Goal: Task Accomplishment & Management: Use online tool/utility

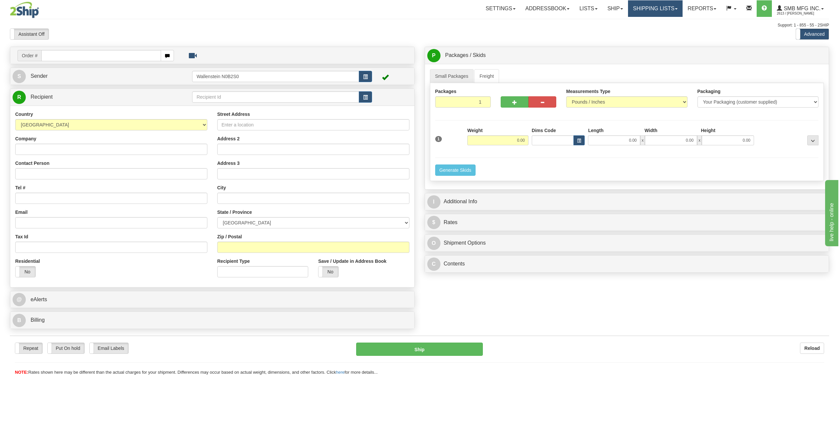
click at [646, 10] on link "Shipping lists" at bounding box center [655, 8] width 55 height 17
click at [643, 31] on span "Search Shipment History" at bounding box center [650, 31] width 51 height 5
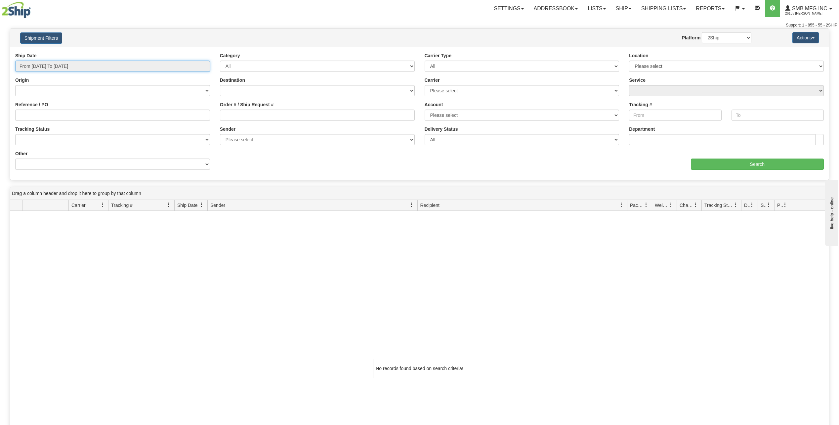
click at [66, 69] on input "From 09/28/2025 To 09/29/2025" at bounding box center [112, 66] width 195 height 11
drag, startPoint x: 48, startPoint y: 102, endPoint x: 54, endPoint y: 103, distance: 6.4
click at [48, 102] on li "Last 7 Days" at bounding box center [44, 102] width 53 height 9
type input "From 09/23/2025 To 09/29/2025"
click at [777, 163] on input "Search" at bounding box center [757, 163] width 133 height 11
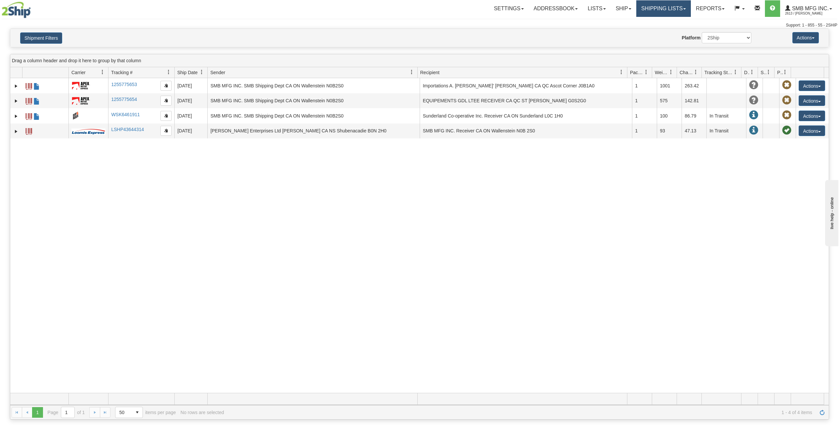
click at [661, 11] on link "Shipping lists" at bounding box center [663, 8] width 55 height 17
click at [652, 22] on span "Current Shipments" at bounding box center [652, 23] width 39 height 5
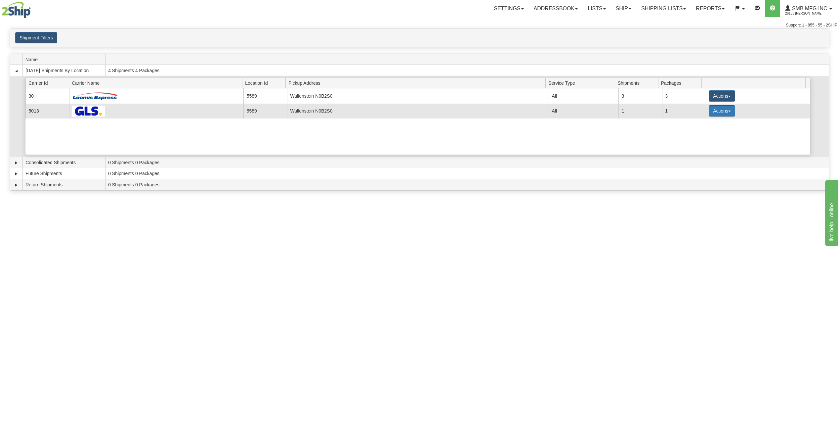
click at [710, 109] on button "Actions" at bounding box center [722, 110] width 26 height 11
click at [708, 124] on link "Details" at bounding box center [708, 123] width 53 height 9
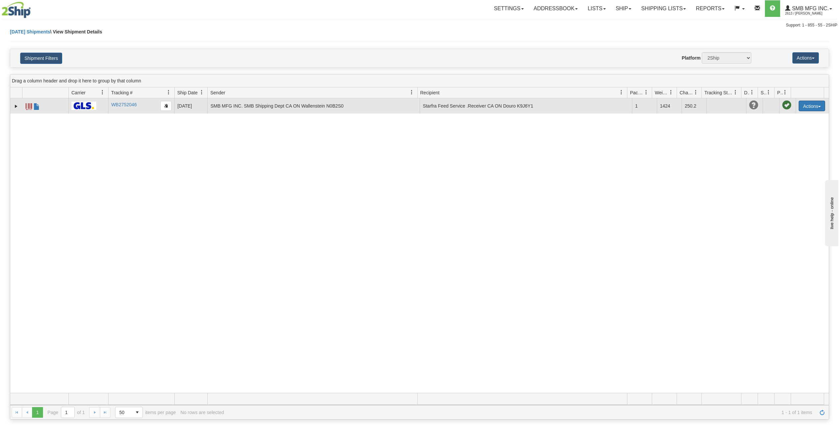
click at [812, 105] on button "Actions" at bounding box center [812, 106] width 26 height 11
click at [791, 118] on link "Edit" at bounding box center [798, 118] width 53 height 9
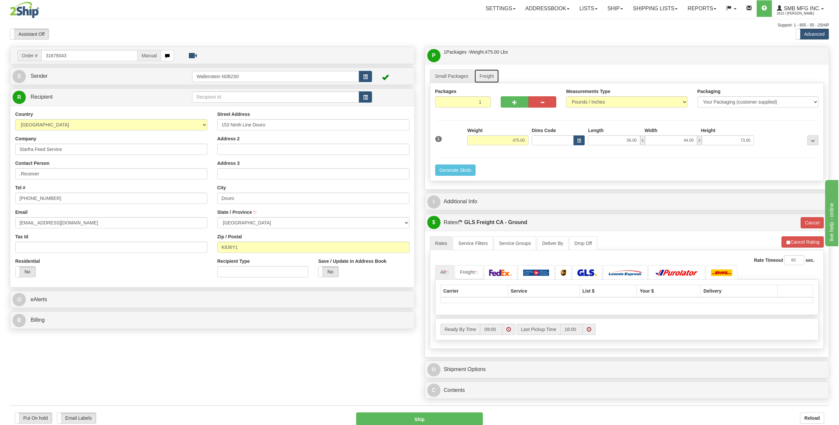
click at [485, 74] on link "Freight" at bounding box center [486, 76] width 25 height 14
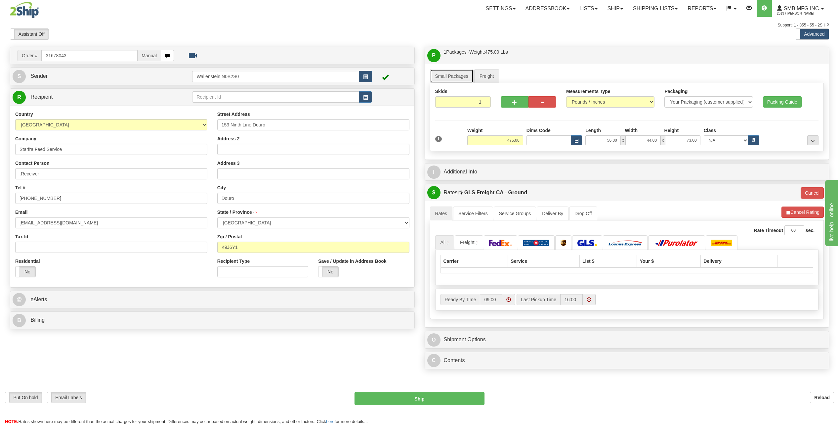
click at [444, 70] on link "Small Packages" at bounding box center [452, 76] width 44 height 14
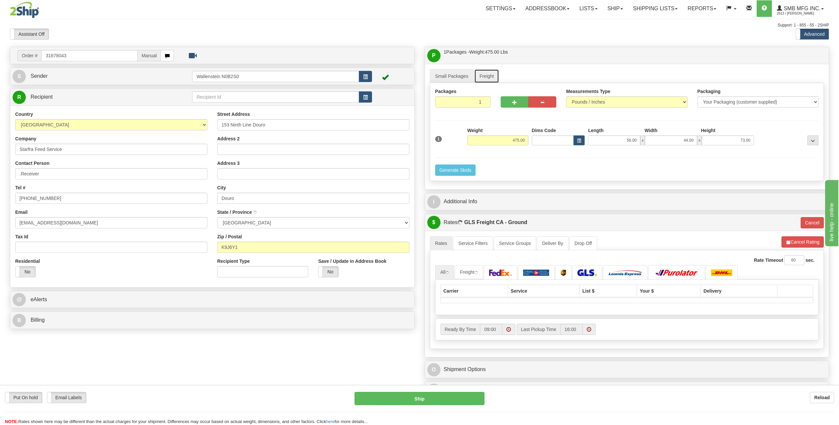
click at [488, 71] on link "Freight" at bounding box center [486, 76] width 25 height 14
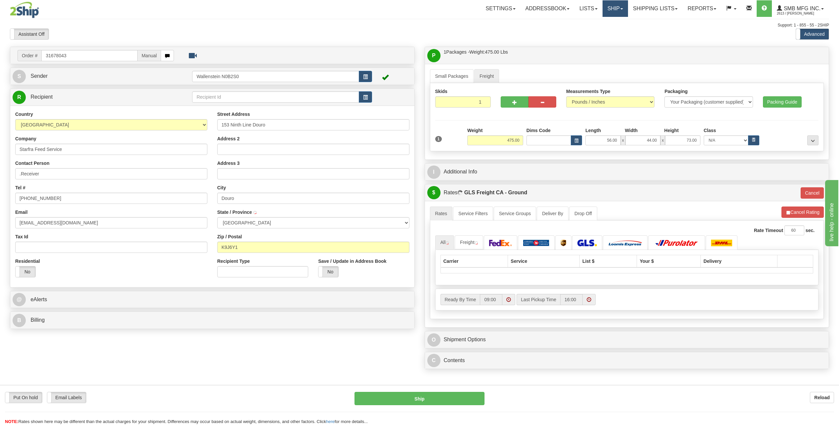
click at [609, 9] on link "Ship" at bounding box center [614, 8] width 25 height 17
click at [589, 24] on span "Ship Screen" at bounding box center [586, 23] width 25 height 5
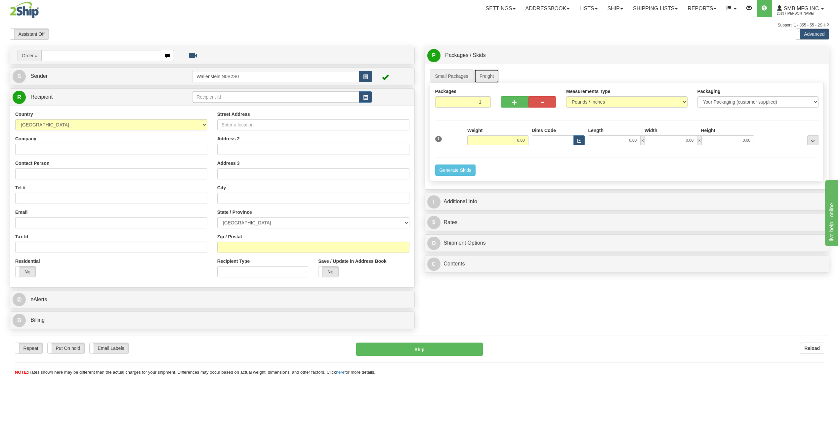
click at [498, 77] on link "Freight" at bounding box center [486, 76] width 25 height 14
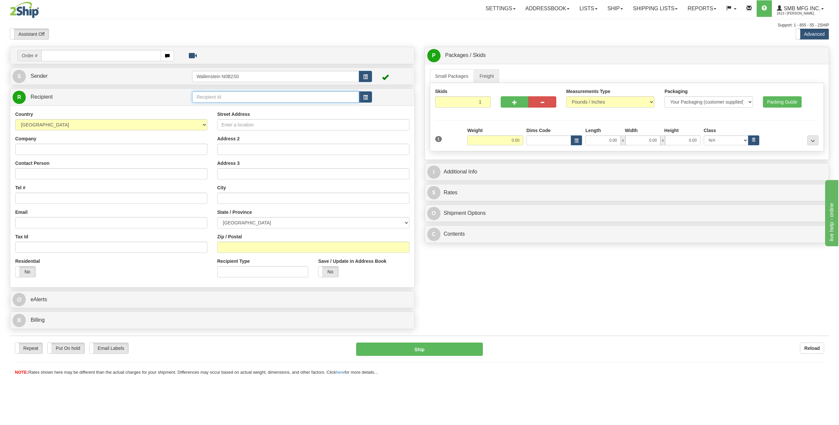
drag, startPoint x: 197, startPoint y: 98, endPoint x: 205, endPoint y: 98, distance: 7.9
click at [198, 98] on input "text" at bounding box center [275, 96] width 167 height 11
click at [225, 99] on input "text" at bounding box center [275, 96] width 167 height 11
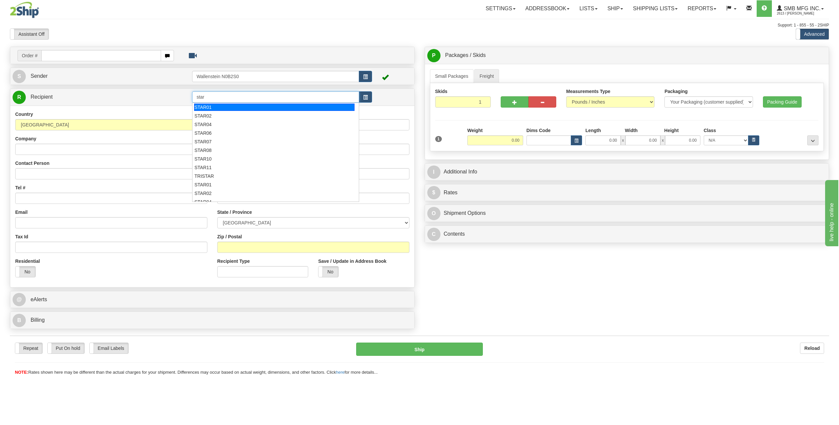
click at [225, 105] on div "STAR01" at bounding box center [274, 106] width 160 height 7
type input "STAR01"
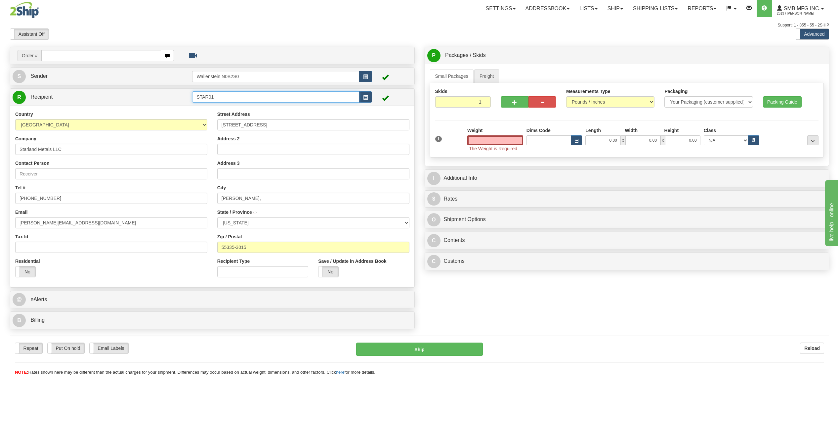
type input "0.00"
click at [228, 101] on input "STAR01" at bounding box center [275, 96] width 167 height 11
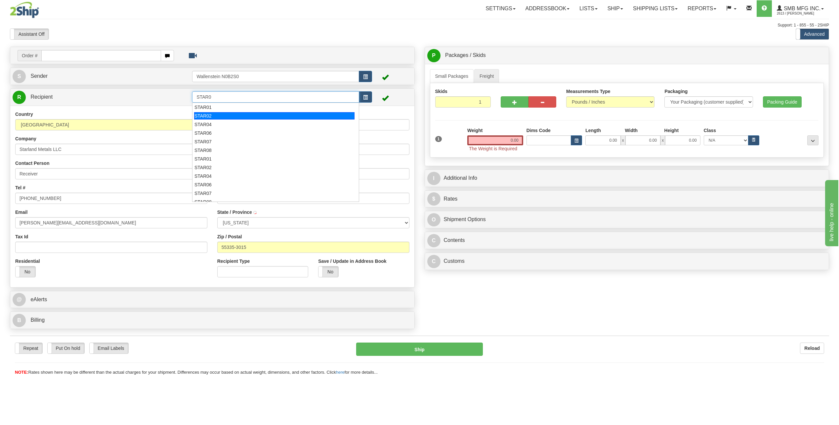
click at [218, 117] on div "STAR02" at bounding box center [274, 115] width 160 height 7
type input "STAR02"
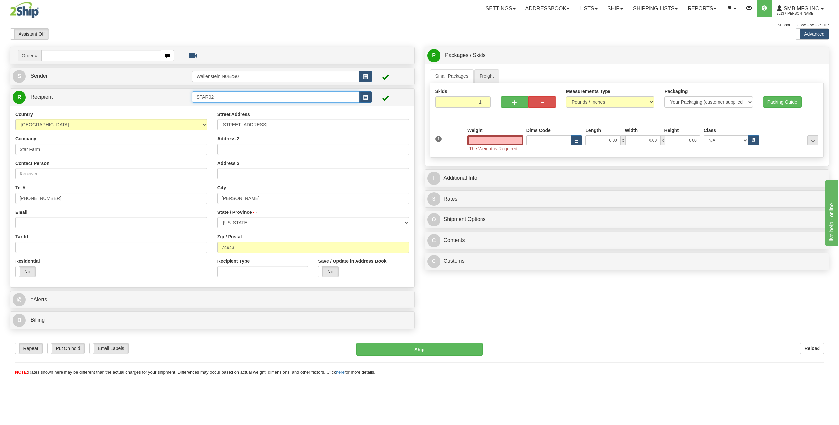
type input "0.00"
click at [230, 96] on input "STAR02" at bounding box center [275, 96] width 167 height 11
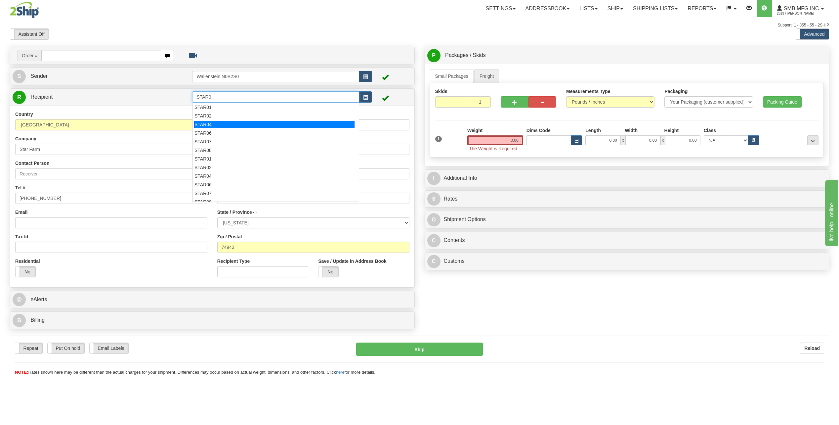
click at [223, 122] on div "STAR04" at bounding box center [274, 124] width 160 height 7
type input "STAR04"
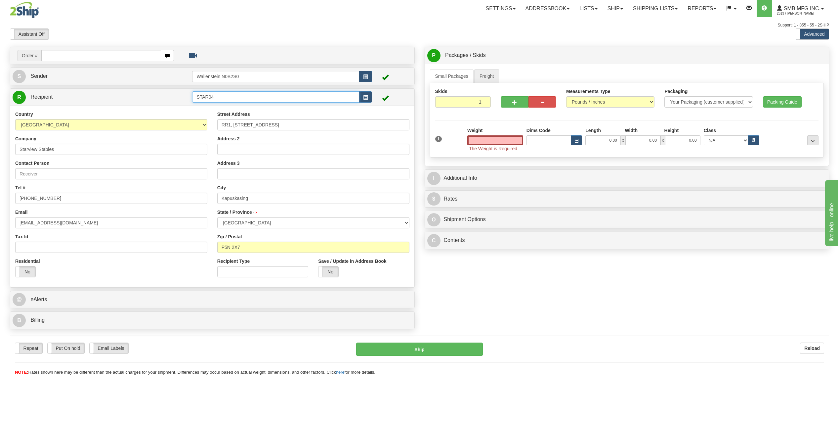
type input "0.00"
click at [233, 100] on input "STAR04" at bounding box center [275, 96] width 167 height 11
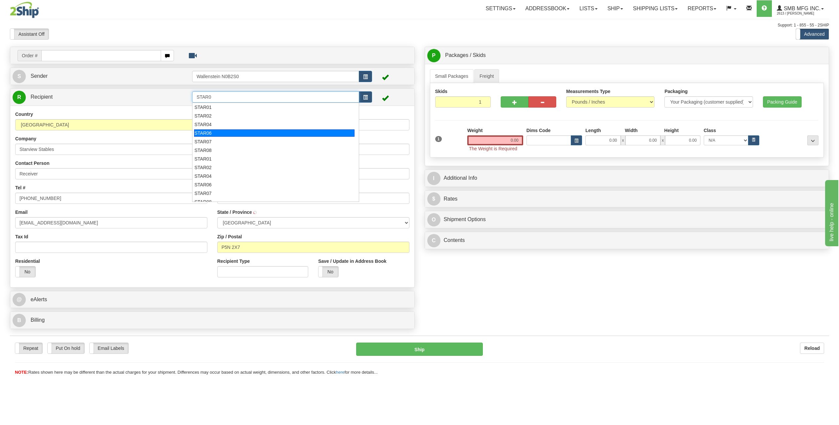
click at [228, 133] on div "STAR06" at bounding box center [274, 132] width 160 height 7
type input "STAR06"
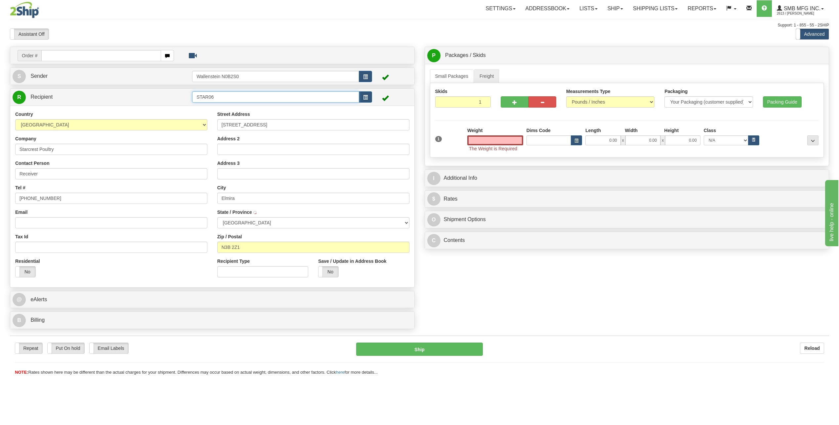
type input "0.00"
click at [237, 94] on input "STAR06" at bounding box center [275, 96] width 167 height 11
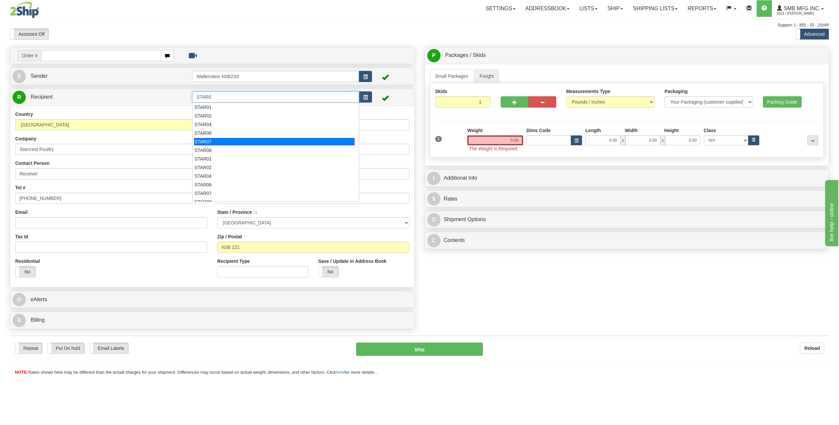
click at [220, 139] on div "STAR07" at bounding box center [274, 141] width 160 height 7
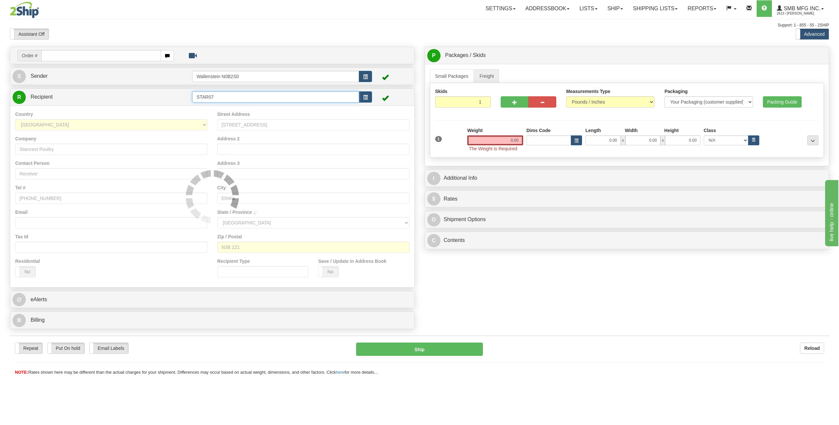
type input "STAR07"
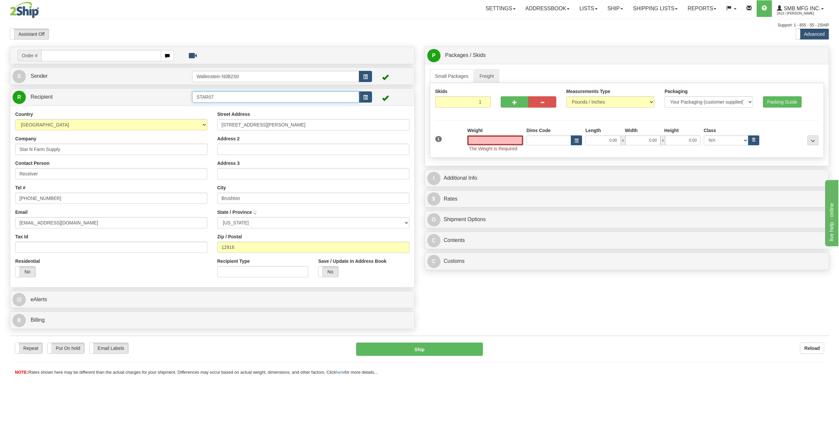
type input "0.00"
click at [247, 97] on input "STAR07" at bounding box center [275, 96] width 167 height 11
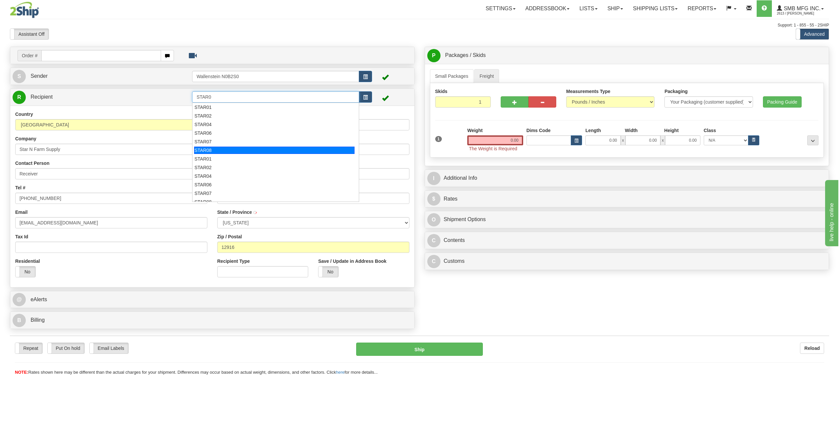
click at [236, 148] on div "STAR08" at bounding box center [274, 149] width 160 height 7
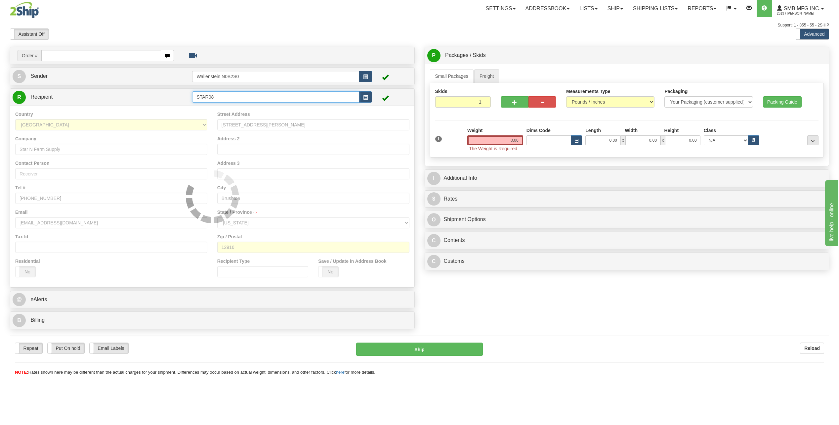
type input "STAR08"
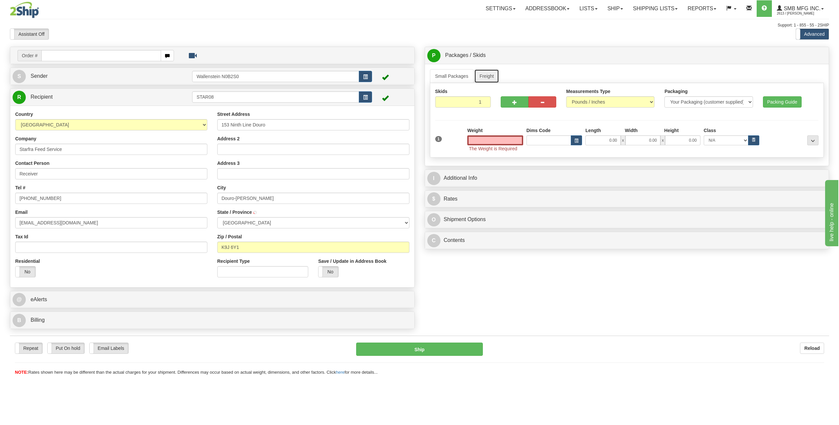
type input "0.00"
click at [491, 69] on link "Freight" at bounding box center [486, 76] width 25 height 14
click at [488, 75] on link "Freight" at bounding box center [486, 76] width 25 height 14
click at [491, 139] on input "0.00" at bounding box center [495, 140] width 56 height 10
click at [606, 143] on input "0.00" at bounding box center [602, 140] width 35 height 10
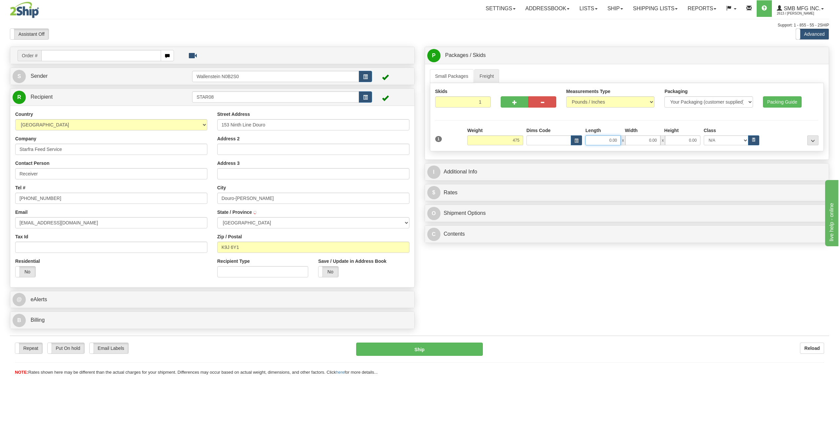
type input "475.00"
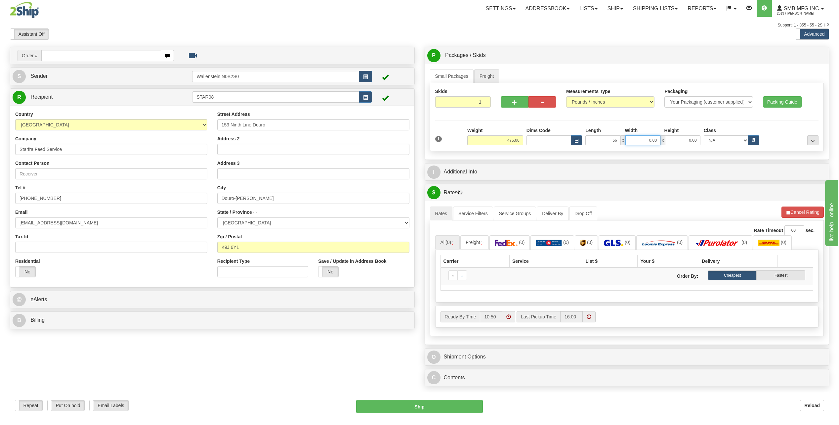
type input "56.00"
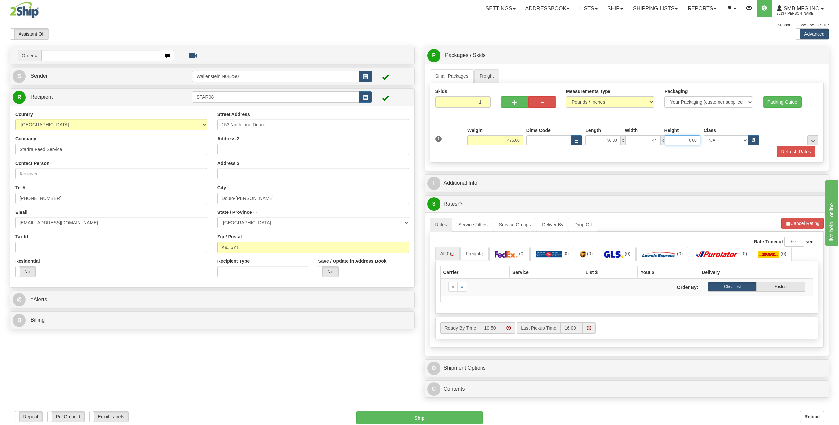
type input "44.00"
type input "73.00"
click at [785, 155] on button "Refresh Rates" at bounding box center [796, 151] width 38 height 11
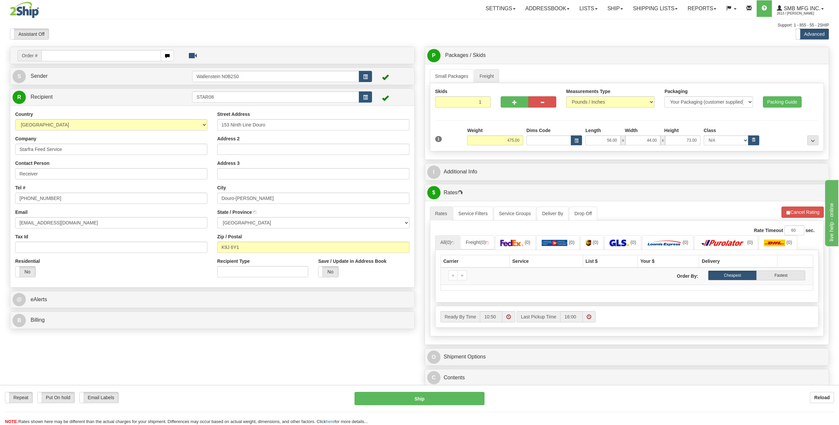
type input "[PERSON_NAME],"
select select
type input "[PERSON_NAME]"
select select
type input "Kapuskasing"
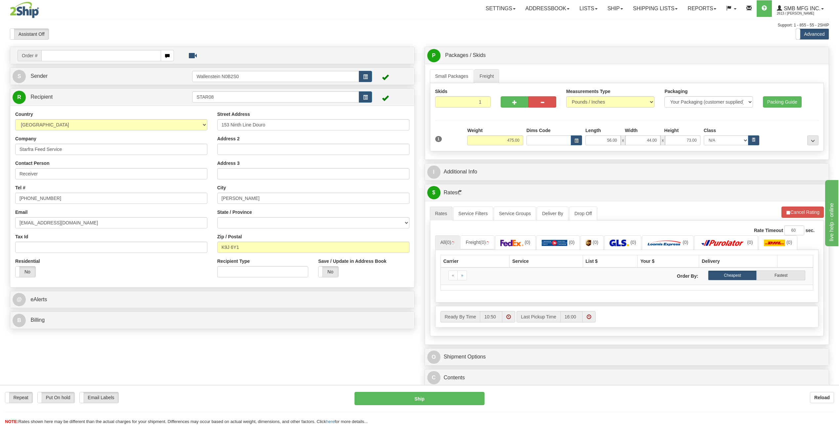
select select "ON"
type input "Brushton"
select select
type input "Douro-[PERSON_NAME]"
select select "ON"
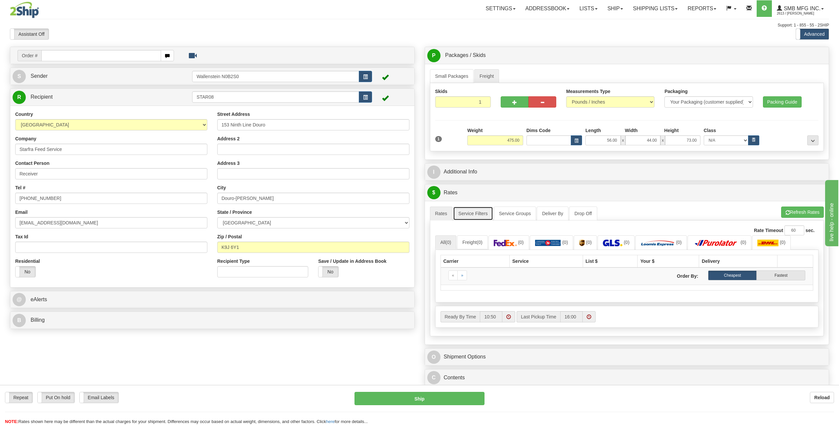
click at [472, 218] on link "Service Filters" at bounding box center [473, 213] width 40 height 14
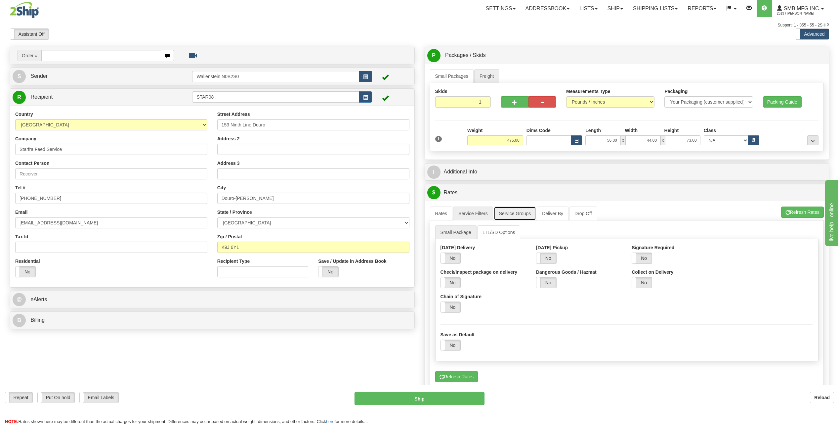
click at [502, 209] on link "Service Groups" at bounding box center [515, 213] width 42 height 14
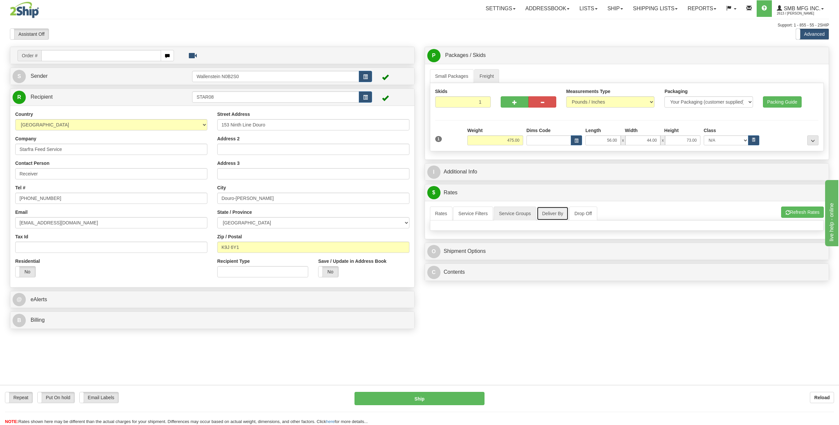
click at [555, 212] on link "Deliver By" at bounding box center [553, 213] width 32 height 14
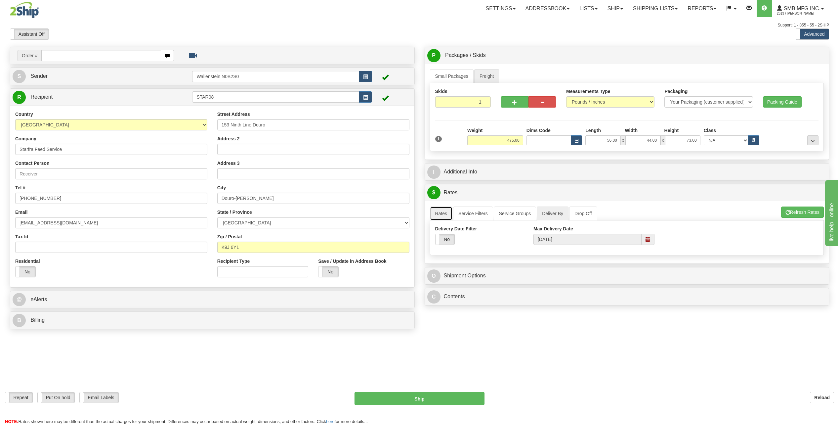
click at [437, 214] on link "Rates" at bounding box center [441, 213] width 23 height 14
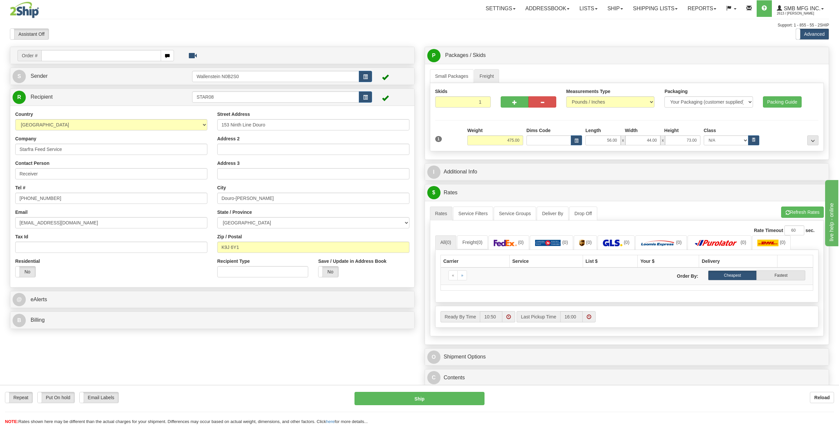
click at [419, 192] on div "Order # S Sender" at bounding box center [212, 189] width 415 height 285
